Goal: Task Accomplishment & Management: Complete application form

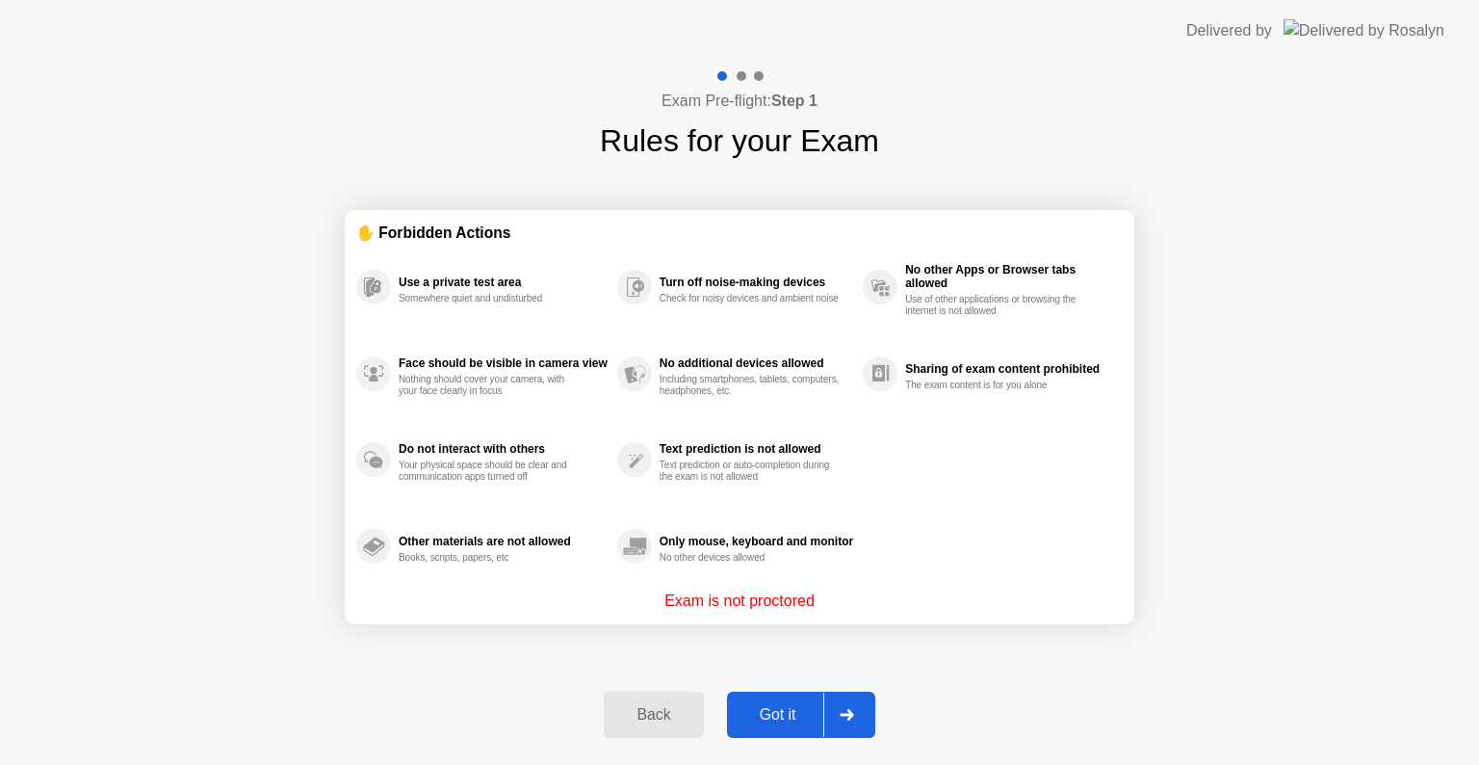
click at [855, 731] on div at bounding box center [846, 714] width 46 height 44
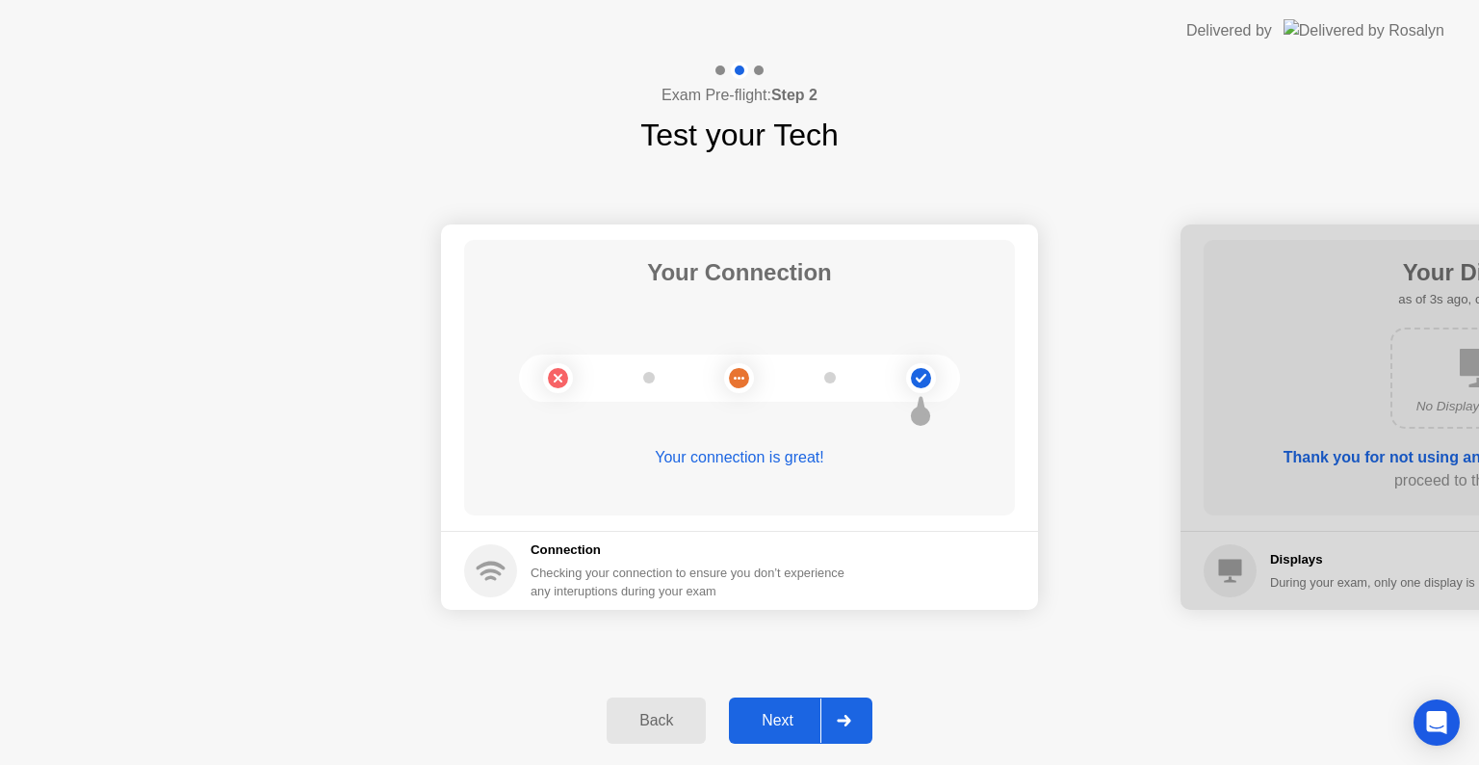
click at [846, 732] on div at bounding box center [844, 720] width 46 height 44
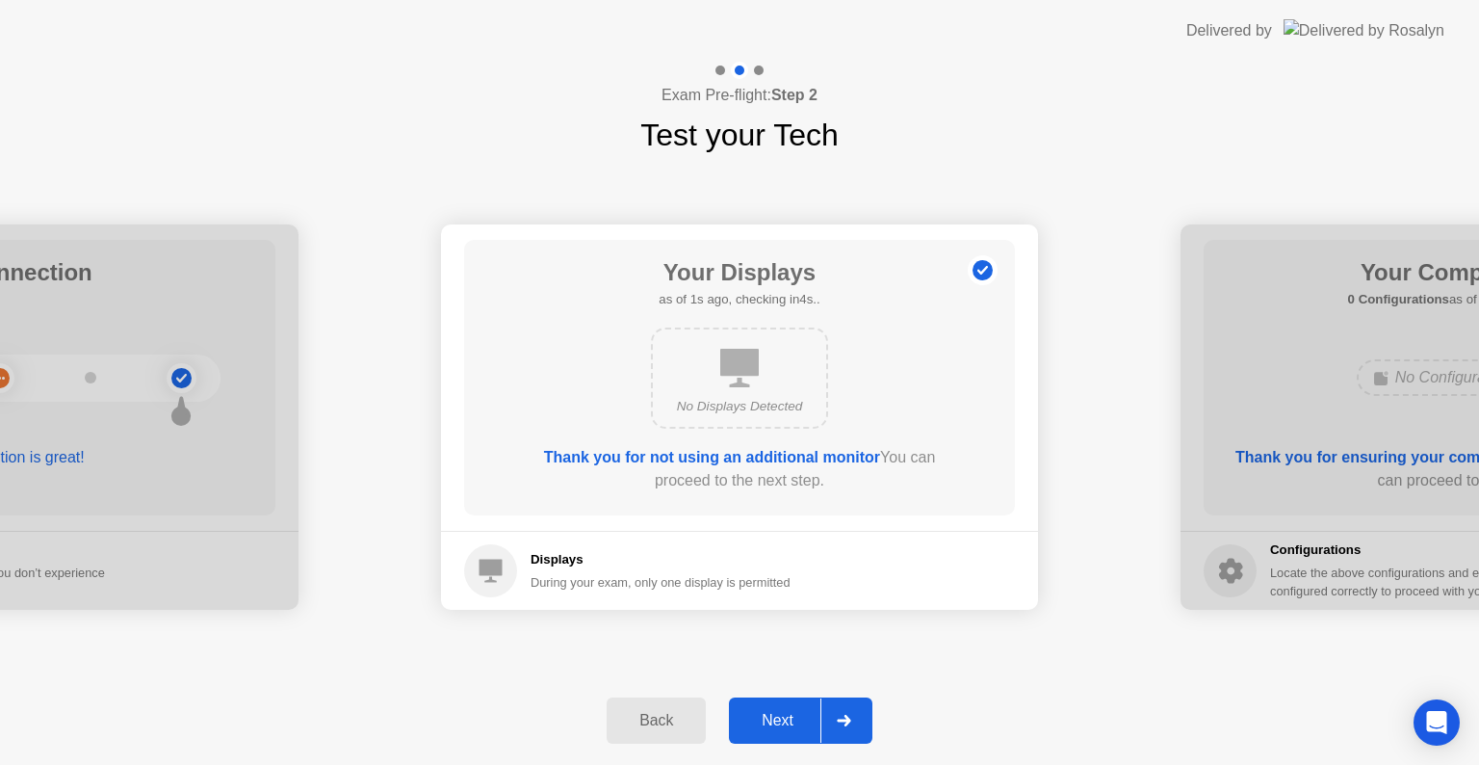
click at [820, 729] on div "Next" at bounding box center [778, 720] width 86 height 17
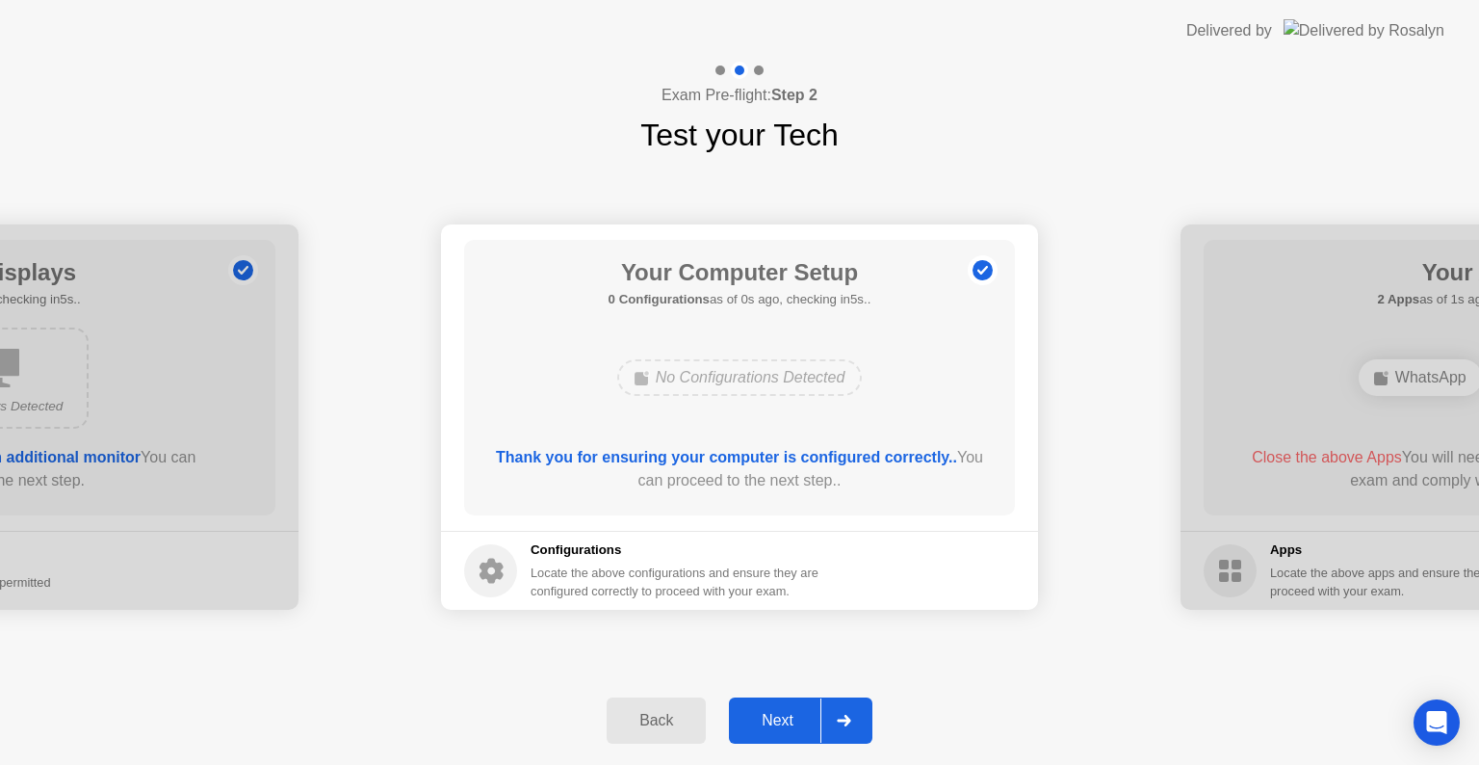
click at [824, 718] on div at bounding box center [844, 720] width 46 height 44
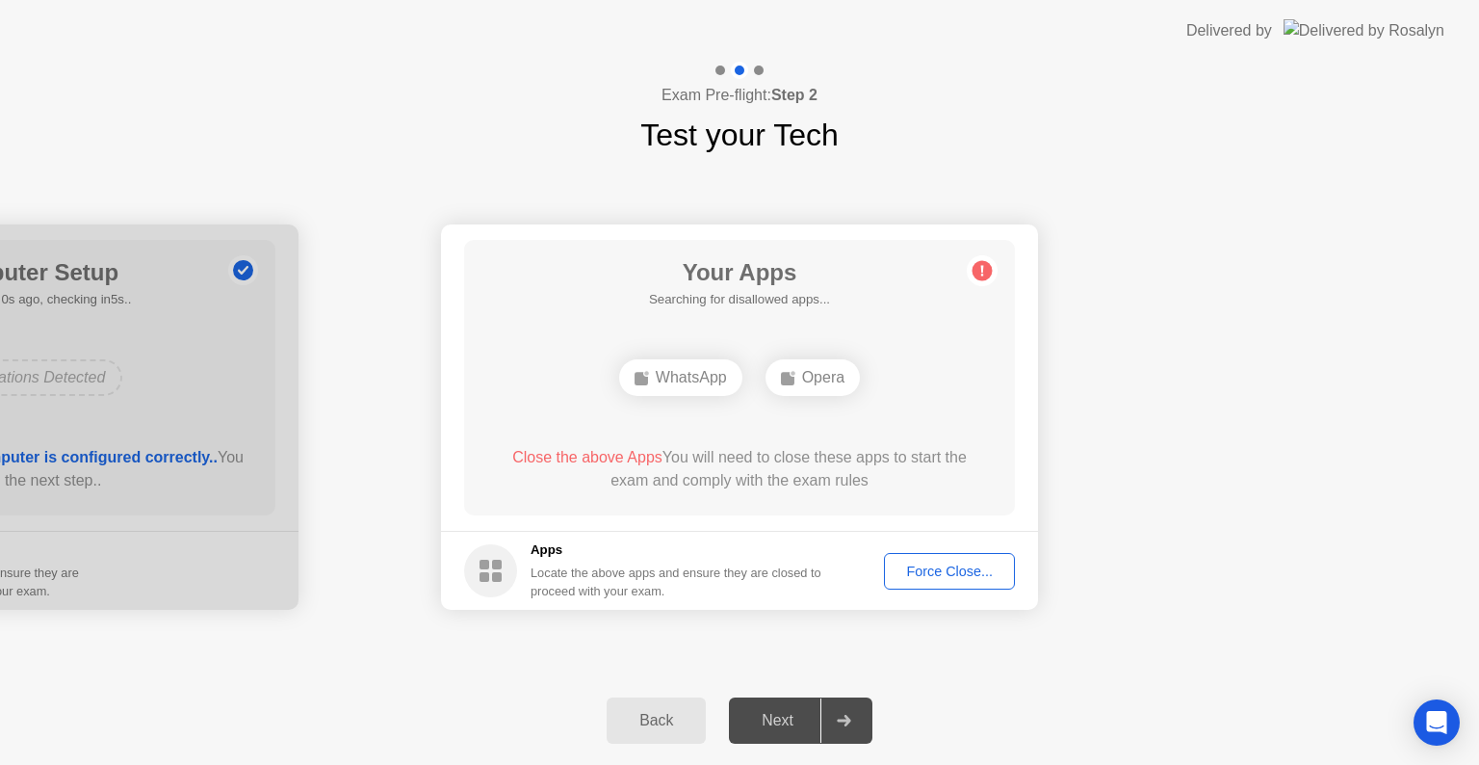
click at [925, 579] on div "Force Close..." at bounding box center [949, 570] width 117 height 15
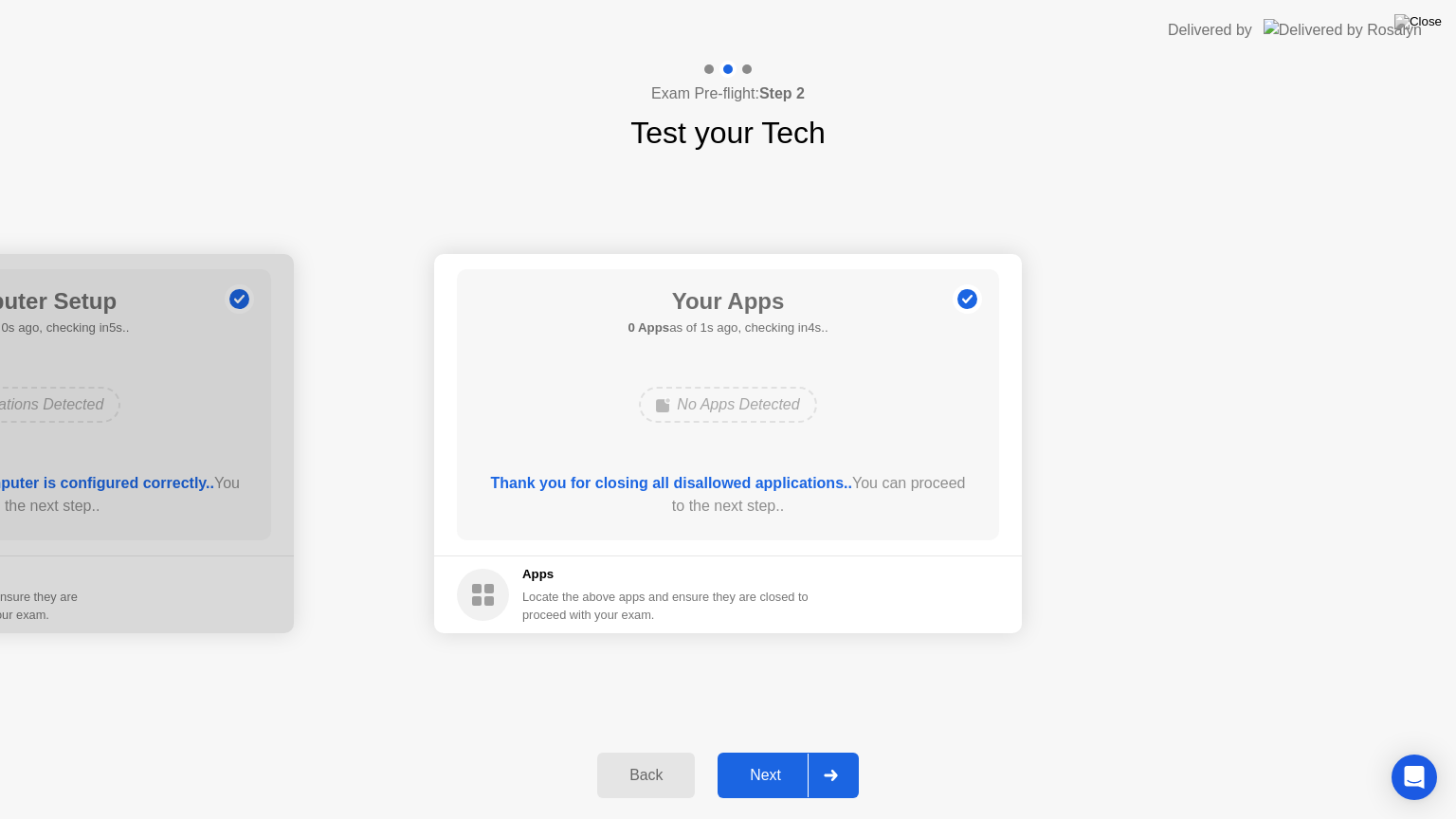
click at [811, 752] on div at bounding box center [831, 776] width 45 height 43
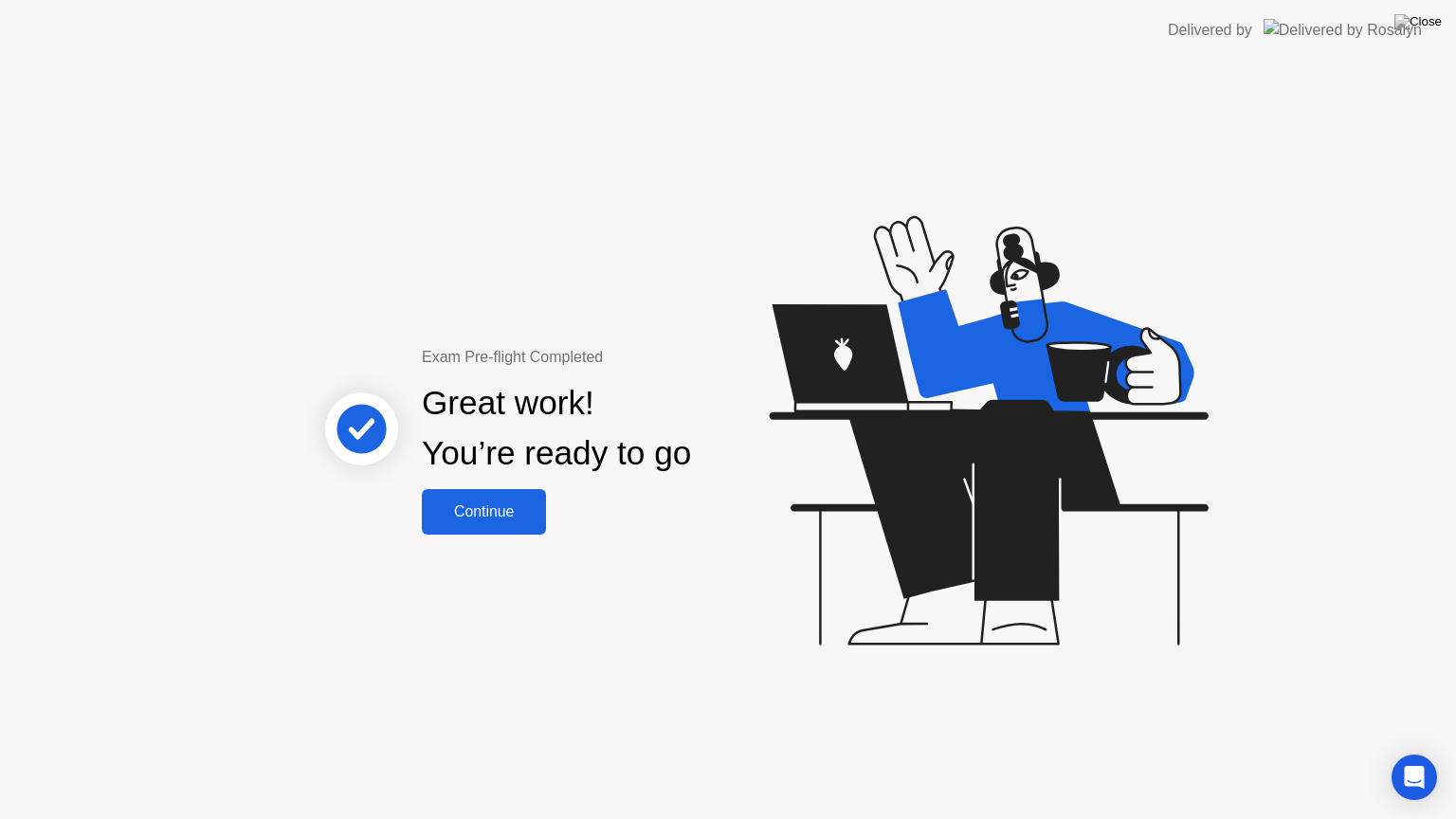
click at [480, 512] on div "Continue" at bounding box center [483, 511] width 113 height 17
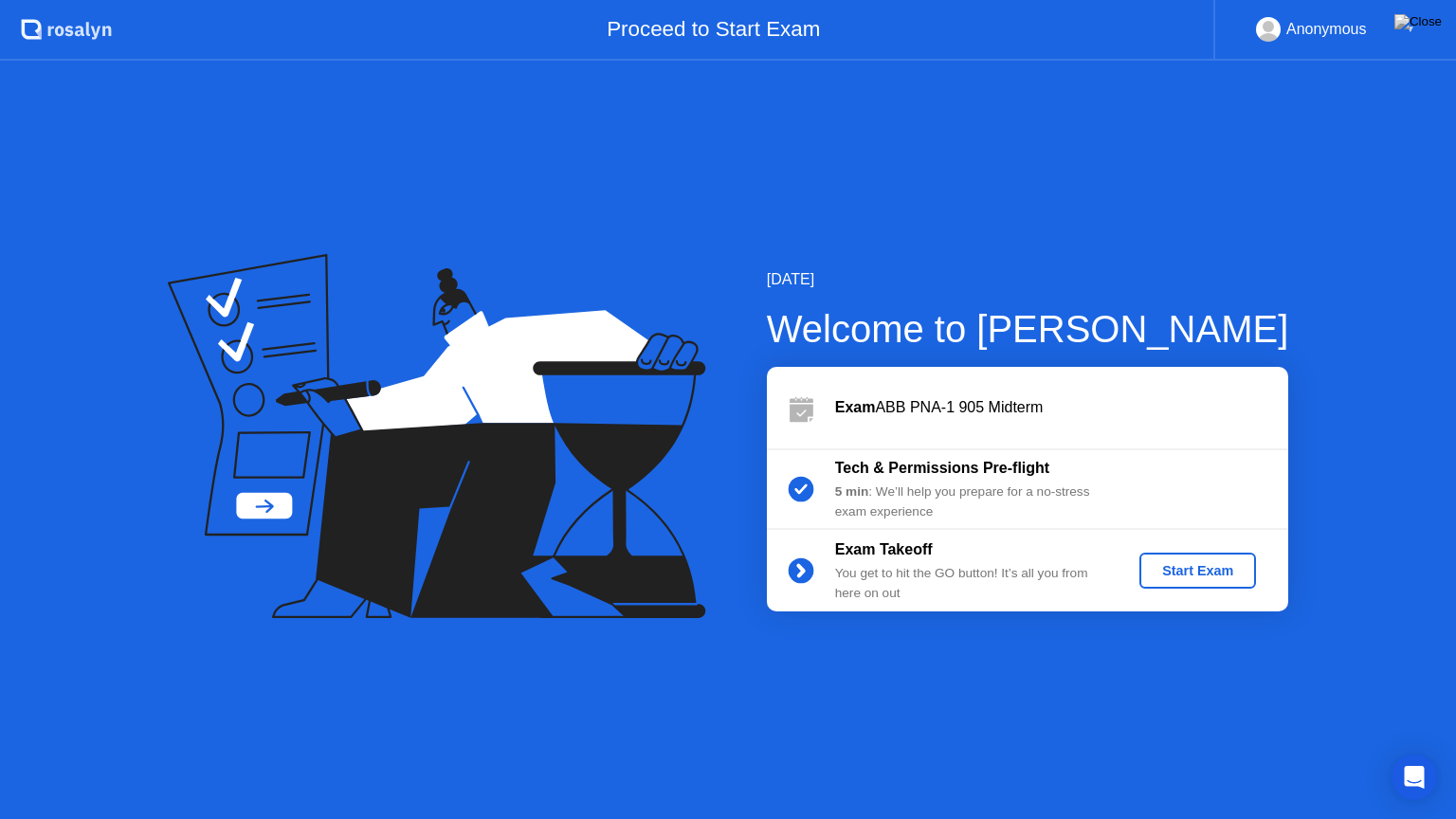
click at [1167, 552] on button "Start Exam" at bounding box center [1198, 570] width 116 height 36
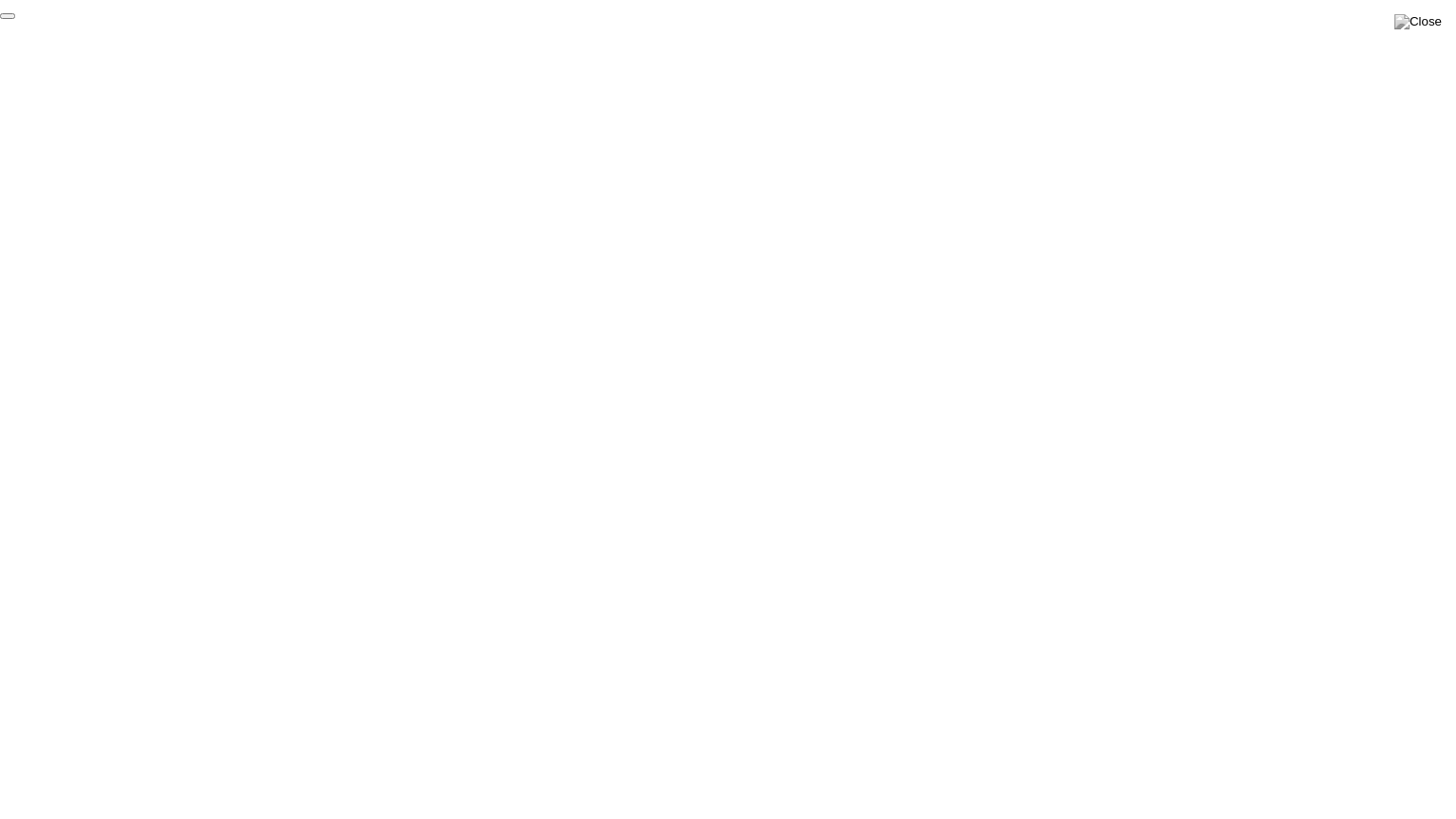
click at [15, 19] on button "End Proctoring Session" at bounding box center [7, 16] width 15 height 6
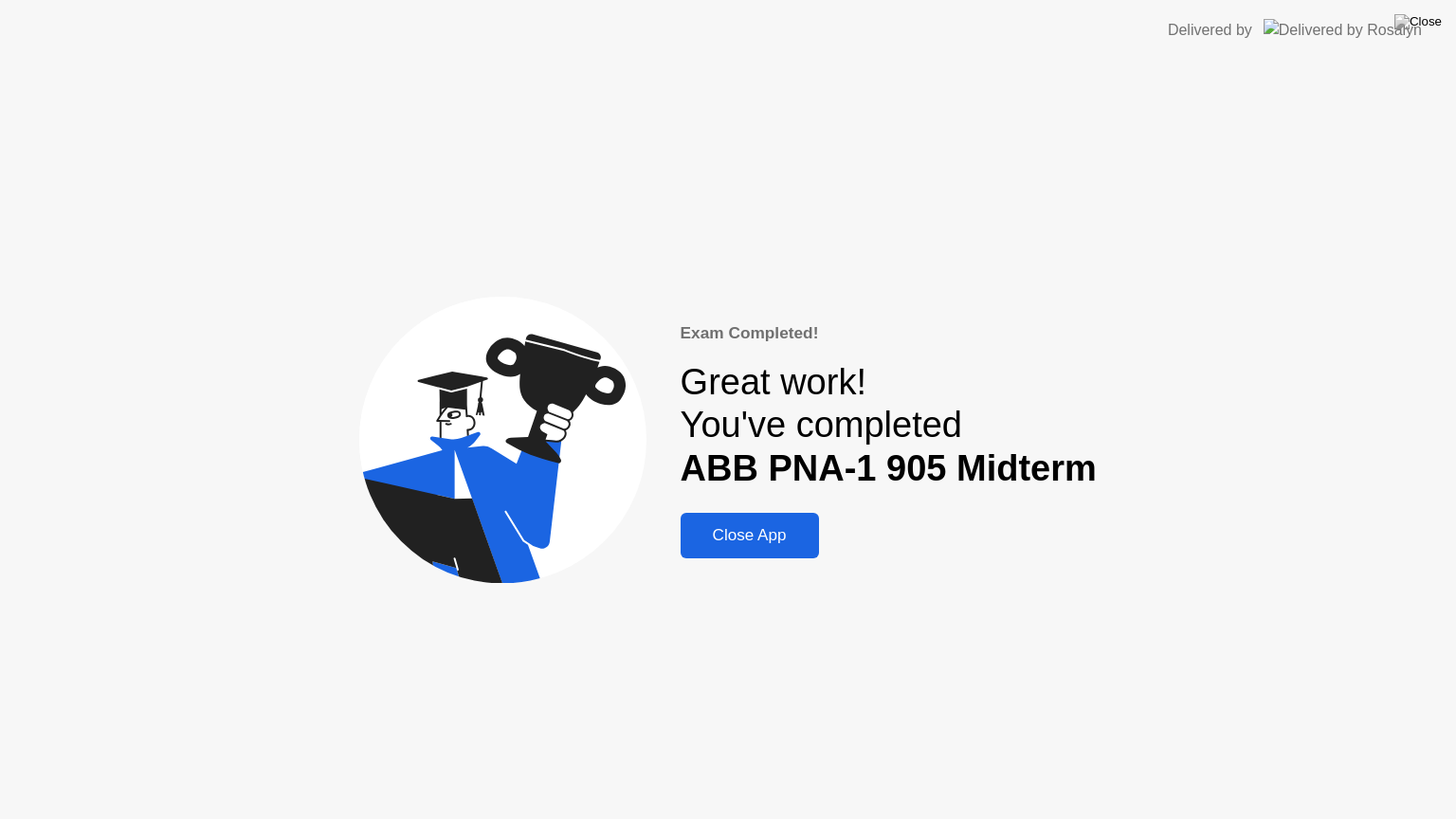
click at [755, 529] on div "Close App" at bounding box center [749, 535] width 127 height 19
